Goal: Unclear

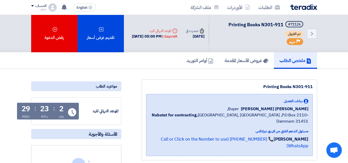
click at [45, 108] on div "23" at bounding box center [44, 108] width 9 height 7
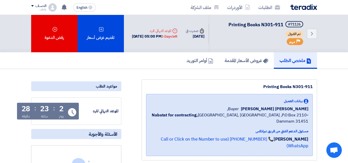
click at [45, 108] on div "23" at bounding box center [44, 108] width 9 height 7
click at [43, 107] on div "23" at bounding box center [44, 108] width 9 height 7
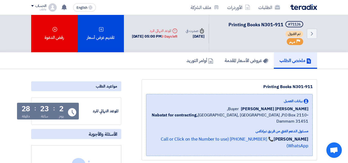
click at [43, 107] on div "23" at bounding box center [44, 108] width 9 height 7
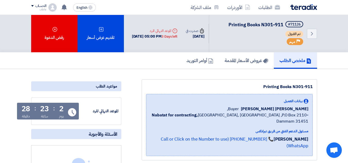
click at [43, 107] on div "23" at bounding box center [44, 108] width 9 height 7
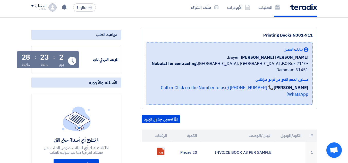
scroll to position [26, 0]
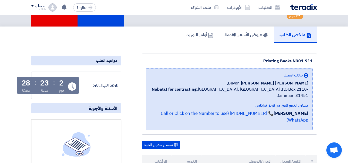
click at [47, 83] on div "23" at bounding box center [44, 83] width 9 height 7
